Goal: Find specific page/section: Find specific page/section

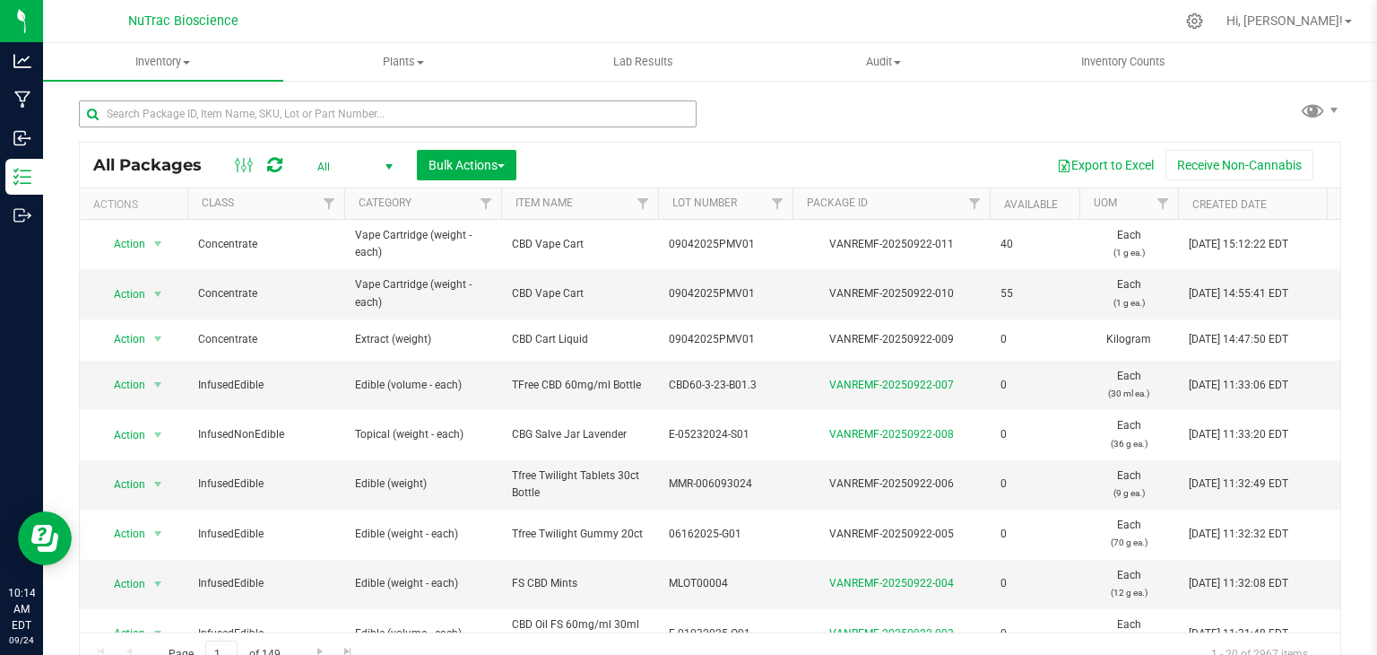
click at [298, 118] on input "text" at bounding box center [388, 113] width 618 height 27
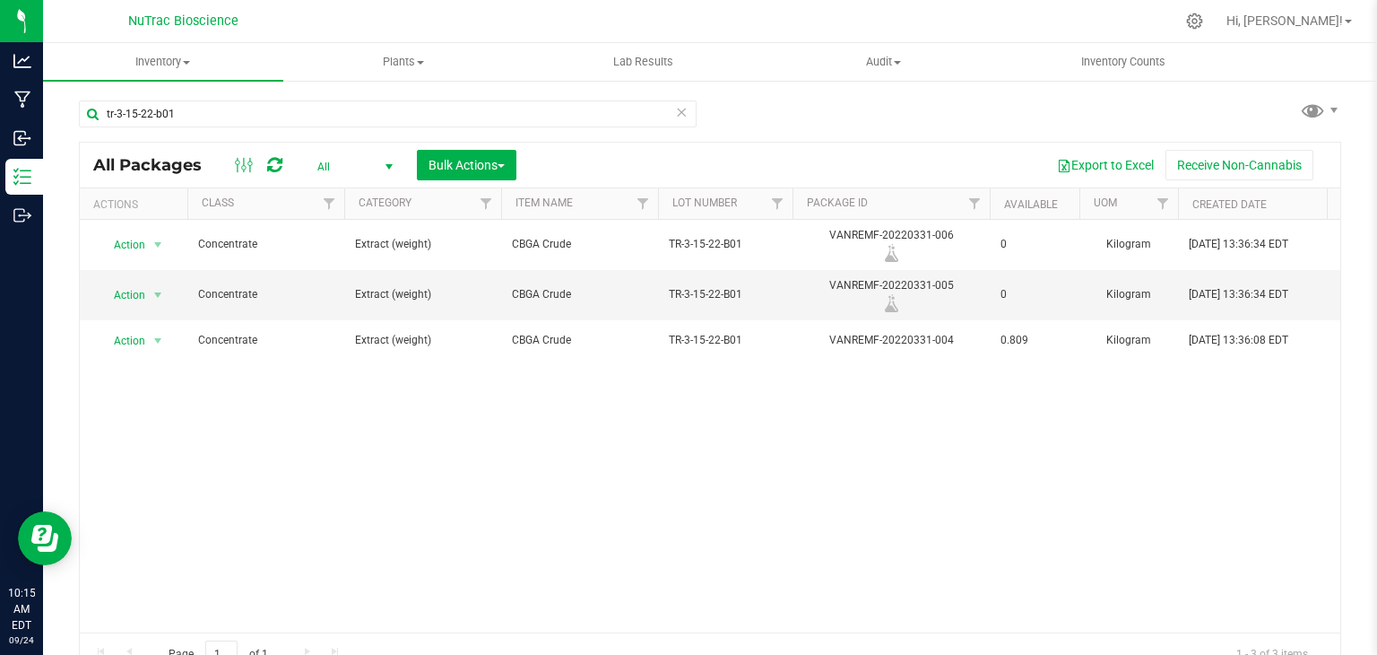
drag, startPoint x: 267, startPoint y: 113, endPoint x: 75, endPoint y: 100, distance: 192.3
click at [75, 100] on div "tr-3-15-22-b01 All Packages All Active Only Lab Samples Locked All Bulk Actions…" at bounding box center [710, 352] width 1334 height 547
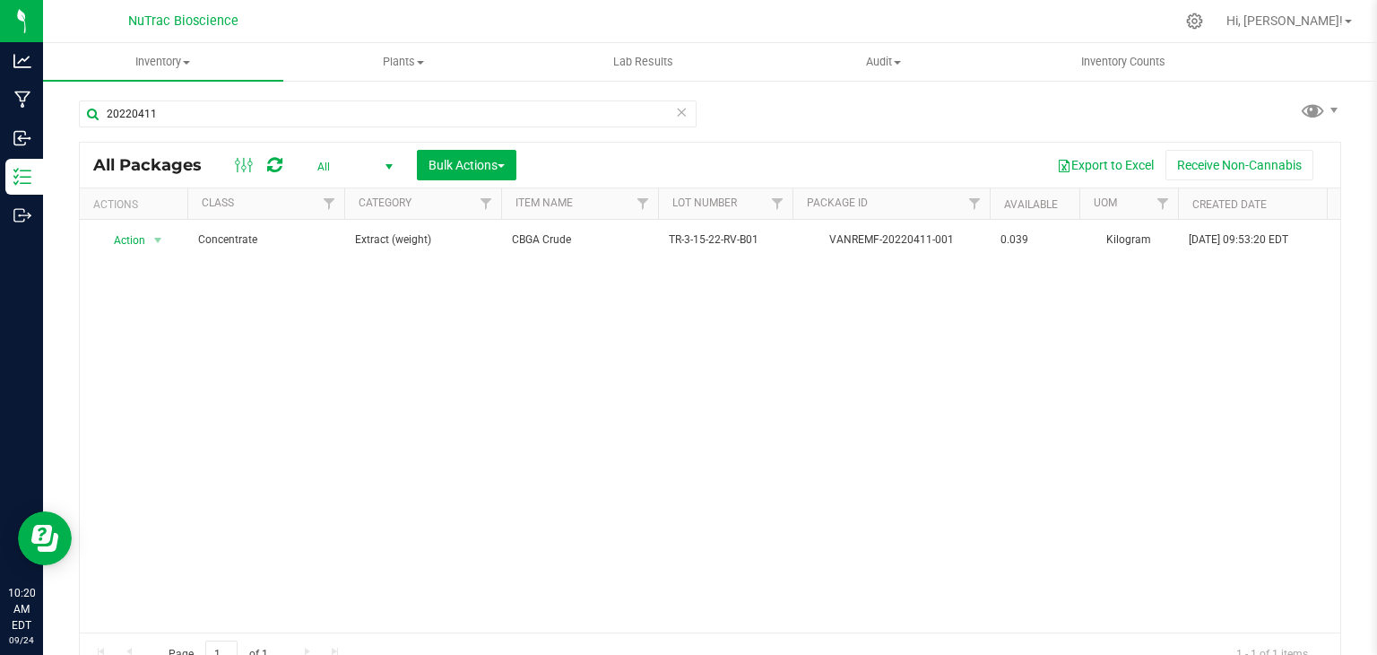
type input "20220411"
